Goal: Task Accomplishment & Management: Manage account settings

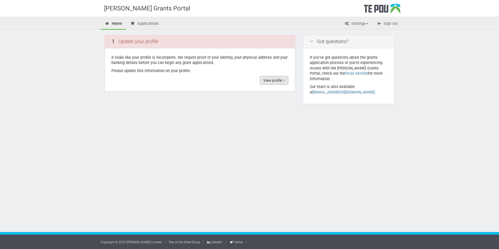
click at [271, 79] on link "View profile" at bounding box center [274, 80] width 28 height 9
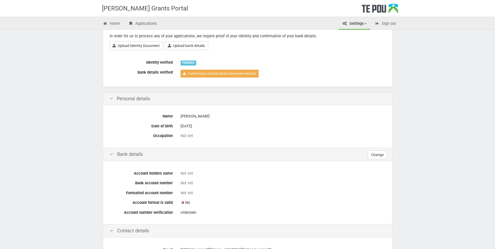
scroll to position [52, 0]
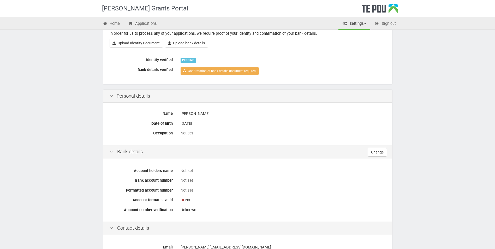
click at [178, 134] on div "Not set" at bounding box center [283, 133] width 213 height 9
click at [113, 97] on icon at bounding box center [111, 96] width 6 height 5
click at [124, 97] on div "Personal details" at bounding box center [247, 96] width 289 height 13
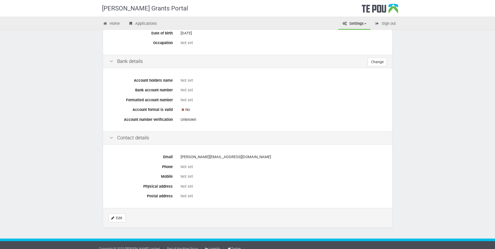
scroll to position [149, 0]
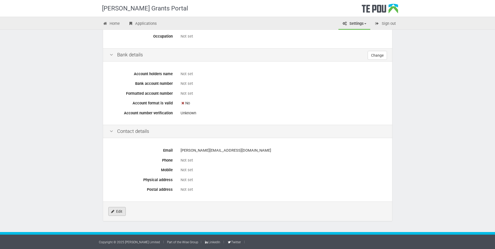
click at [111, 212] on link "Edit" at bounding box center [116, 211] width 17 height 9
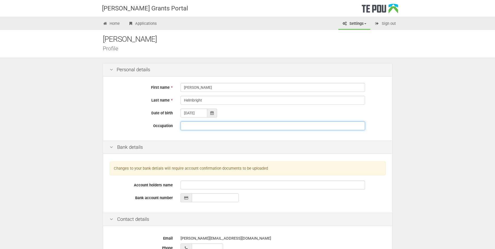
click at [214, 126] on input "Occupation" at bounding box center [273, 125] width 185 height 9
paste input "Infant Child Adolescent and Youth Mental Health Clinician"
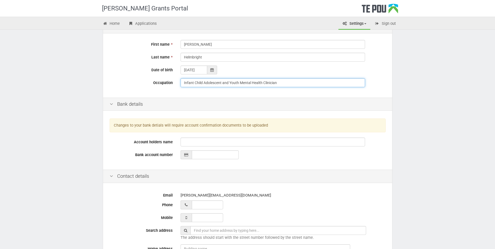
scroll to position [78, 0]
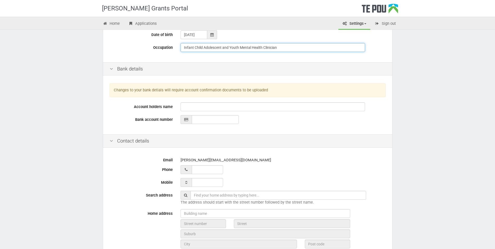
type input "Infant Child Adolescent and Youth Mental Health Clinician"
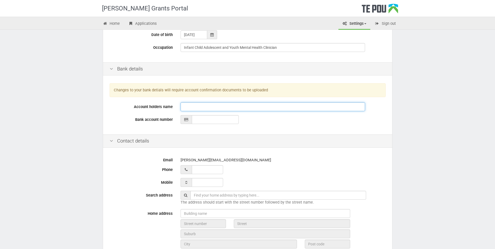
click at [197, 106] on input "Account holders name" at bounding box center [273, 106] width 185 height 9
type input "L Helmbright"
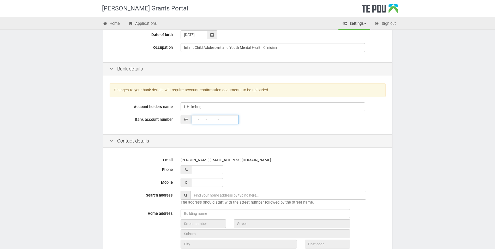
click at [218, 121] on input "__-____-_______-___" at bounding box center [215, 119] width 47 height 9
type input "12-3238-0672222-00"
click at [304, 161] on div "laura@tuwharetoa.org.nz" at bounding box center [283, 160] width 205 height 9
click at [194, 168] on input "__ ___ ______" at bounding box center [207, 169] width 31 height 9
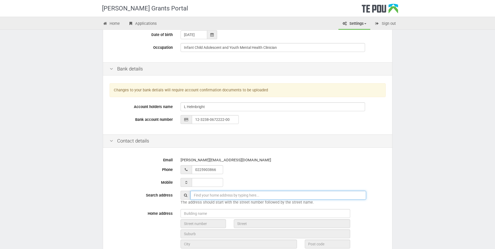
type input "02 259 03866"
type input "14 Kanuka Place"
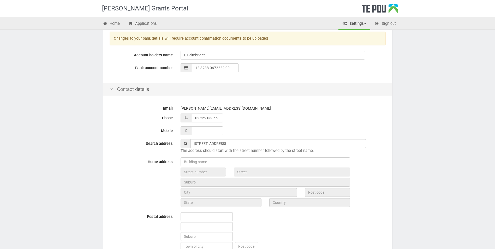
scroll to position [131, 0]
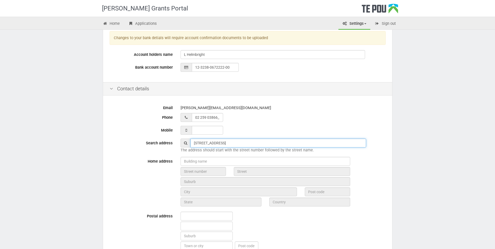
type input "02 259 03866"
click at [239, 142] on input "14 Kanuka Place" at bounding box center [279, 143] width 176 height 9
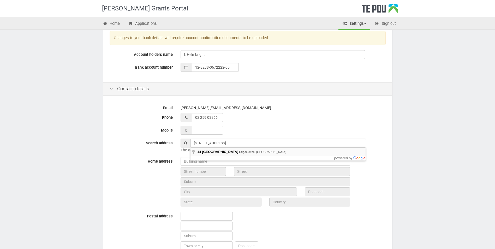
type input "14 Kanuka Place, Edgecumbe, New Zealand"
type input "14"
type input "Kanuka Place"
type input "Edgecumbe"
type input "3120"
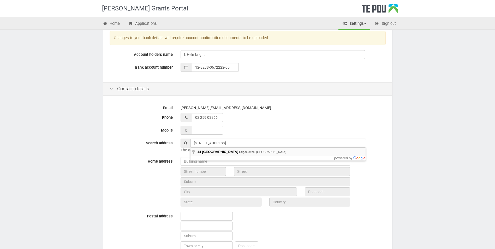
type input "Bay of Plenty Region"
type input "New Zealand"
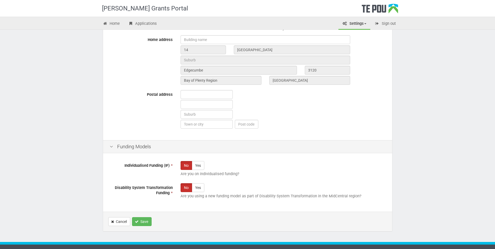
scroll to position [262, 0]
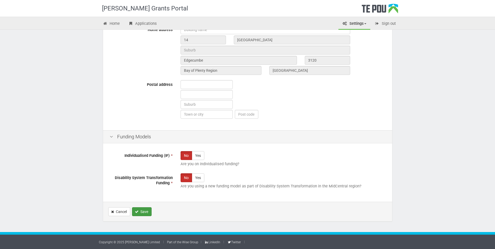
click at [144, 211] on button "Save" at bounding box center [142, 211] width 20 height 9
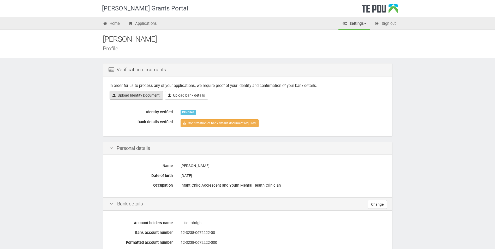
click at [156, 97] on link "Upload Identity Document" at bounding box center [137, 95] width 54 height 9
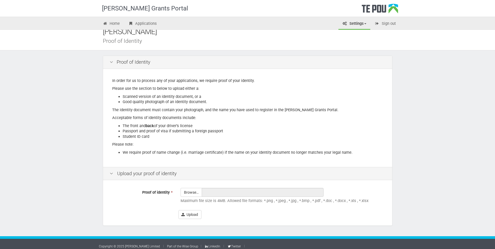
scroll to position [12, 0]
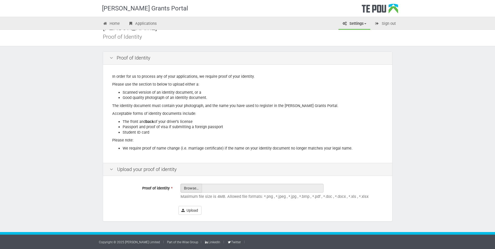
click at [191, 188] on input "Proof of identity *" at bounding box center [191, 202] width 21 height 37
type input "C:\fakepath\IMG_6966 (1) (3).jpg"
type input "IMG_6966 (1) (3).jpg"
click at [192, 212] on button "Upload" at bounding box center [190, 210] width 23 height 9
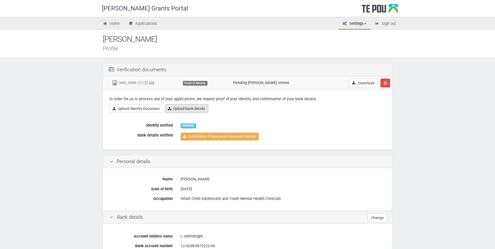
click at [200, 109] on link "Upload bank details" at bounding box center [186, 108] width 43 height 9
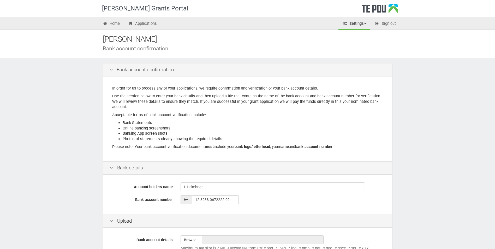
scroll to position [52, 0]
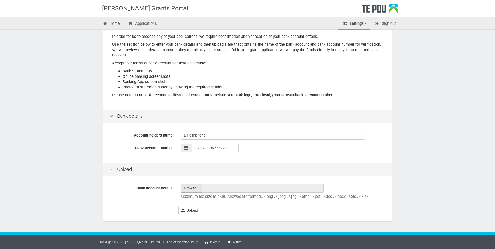
click at [188, 189] on input "file" at bounding box center [191, 188] width 21 height 8
type input "C:\fakepath\L Helmbright Bank.pdf"
type input "L Helmbright Bank.pdf"
click at [195, 210] on button "Upload" at bounding box center [190, 210] width 23 height 9
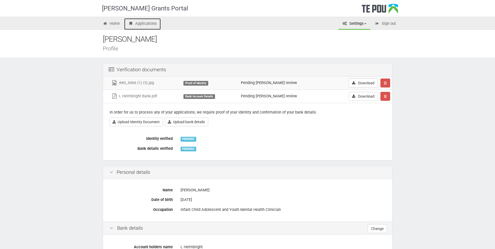
click at [150, 21] on link "Applications" at bounding box center [142, 23] width 37 height 11
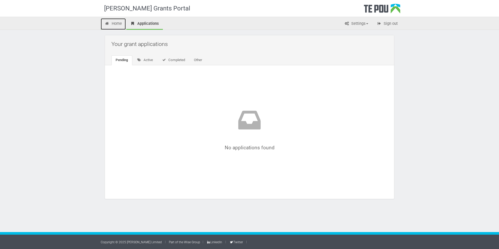
click at [118, 22] on link "Home" at bounding box center [113, 23] width 25 height 11
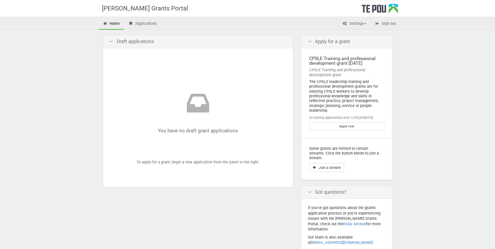
click at [334, 43] on div "Apply for a grant" at bounding box center [347, 41] width 91 height 13
